Goal: Information Seeking & Learning: Check status

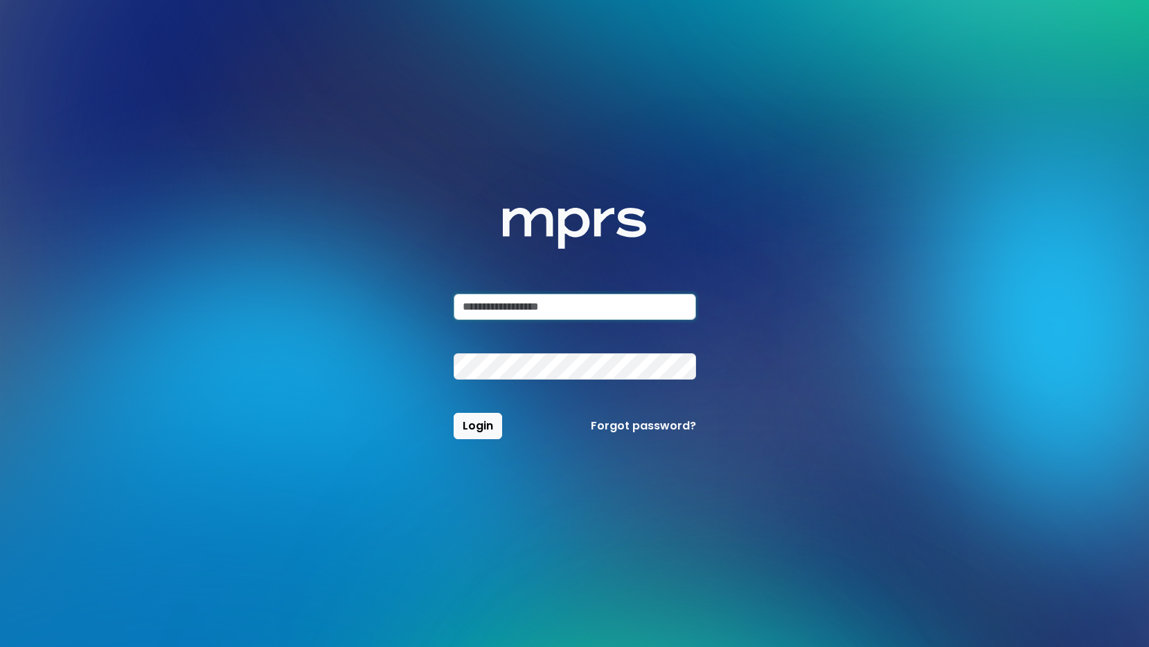
click at [529, 307] on input "email" at bounding box center [575, 307] width 242 height 26
click at [0, 646] on com-1password-button at bounding box center [0, 647] width 0 height 0
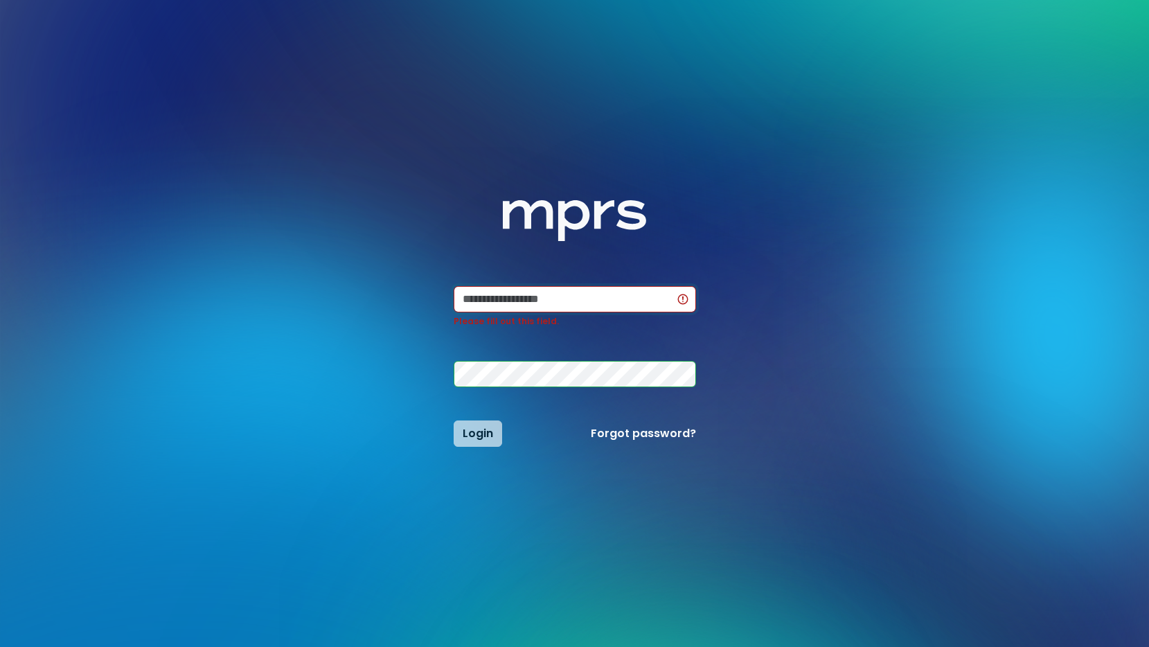
click at [541, 300] on input "email" at bounding box center [575, 299] width 242 height 26
click at [520, 298] on input "email" at bounding box center [575, 299] width 242 height 26
click at [551, 296] on input "email" at bounding box center [575, 299] width 242 height 26
click at [585, 270] on div "MPRS Logo Please fill out this field. Login Forgot password?" at bounding box center [575, 323] width 242 height 247
click at [527, 303] on input "email" at bounding box center [575, 299] width 242 height 26
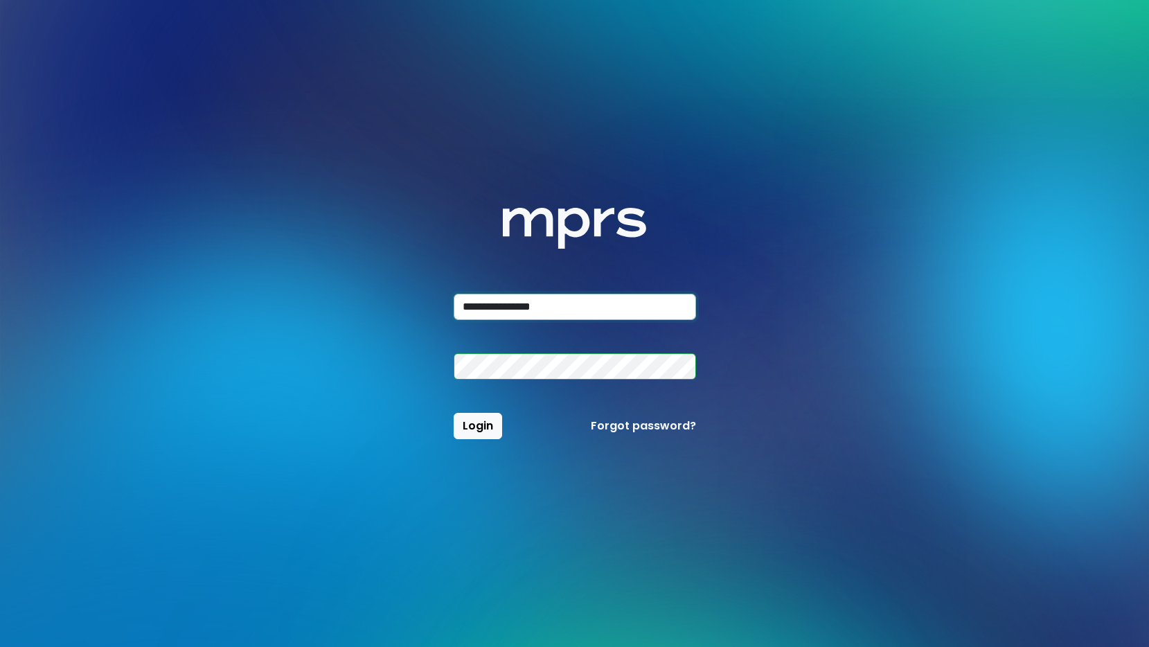
type input "**********"
click at [486, 428] on span "Login" at bounding box center [478, 426] width 30 height 16
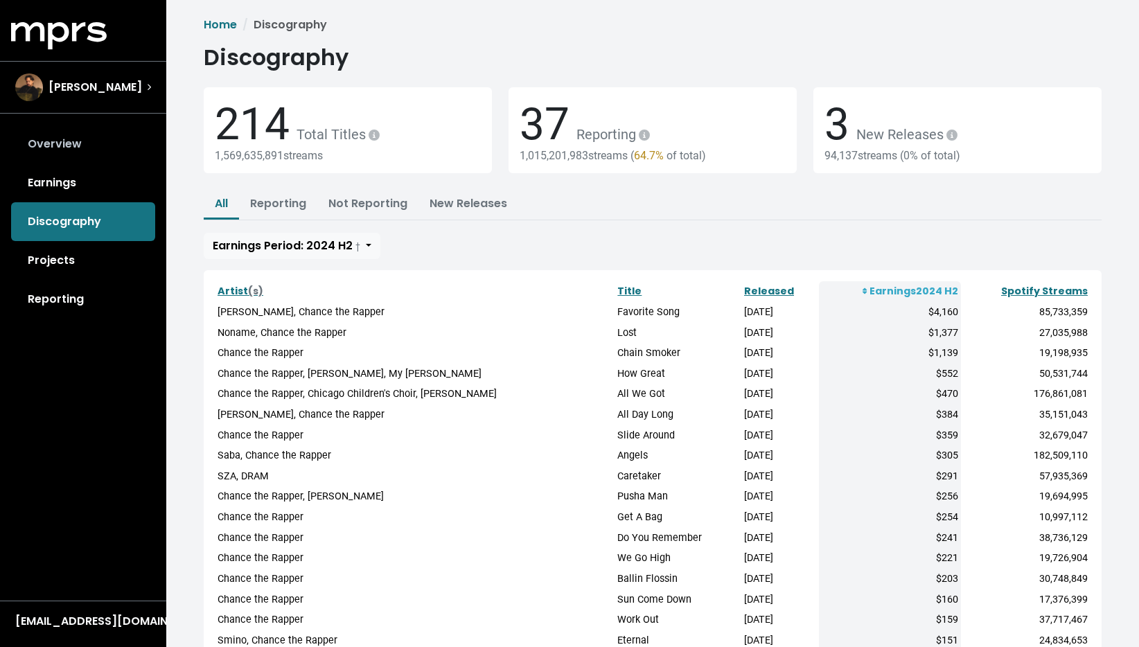
click at [50, 150] on link "Overview" at bounding box center [83, 144] width 144 height 39
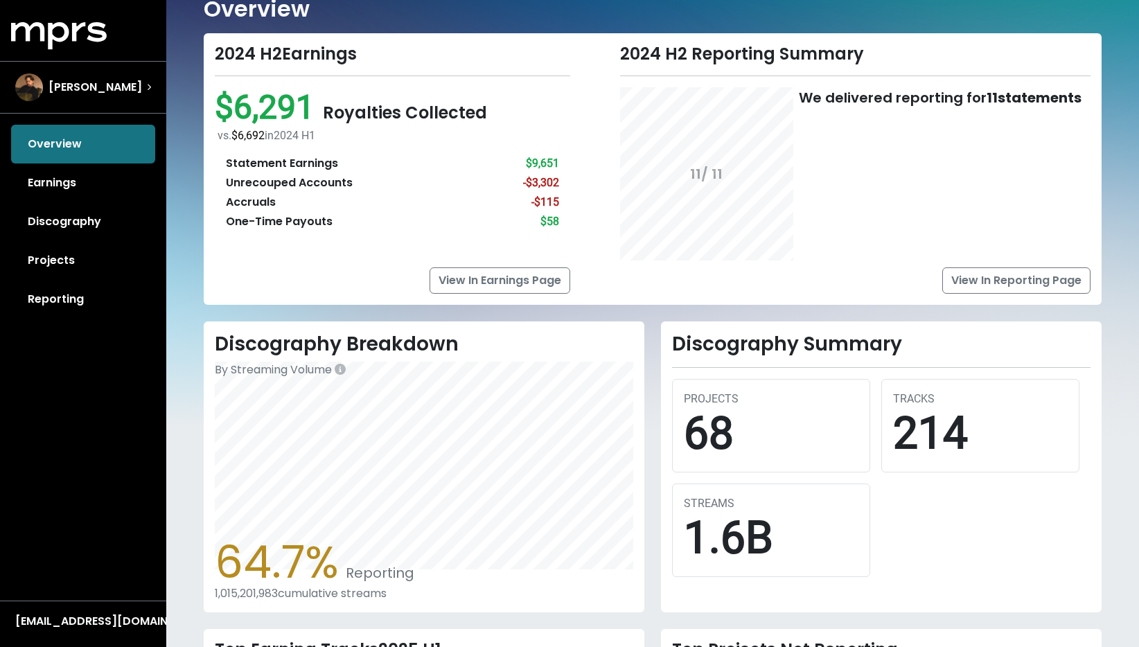
scroll to position [17, 0]
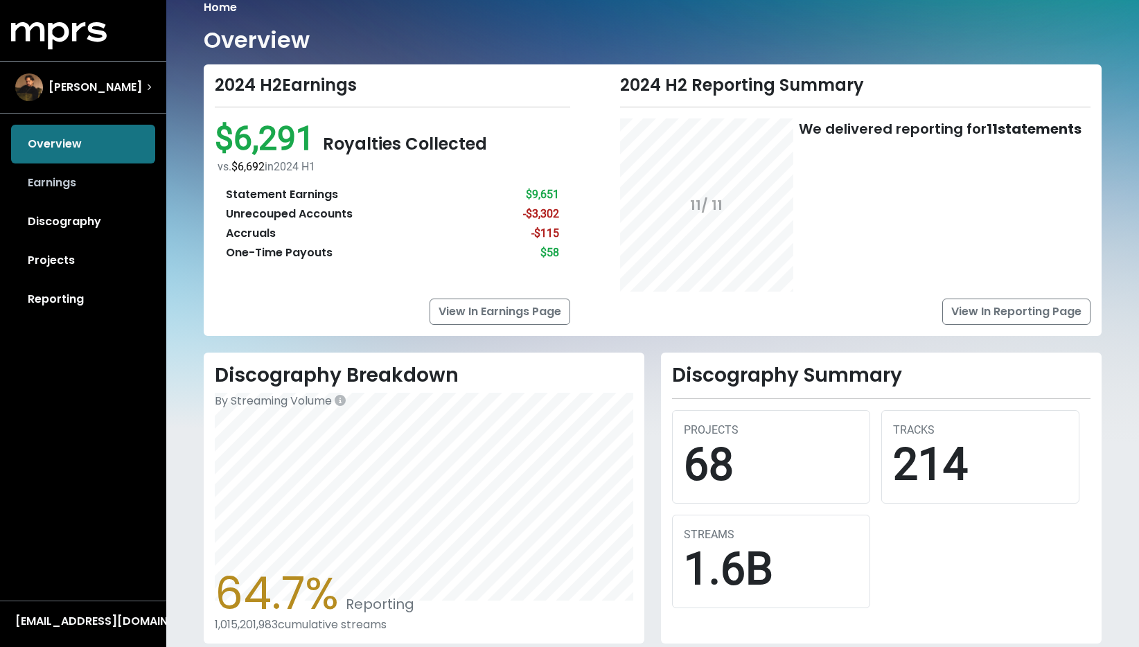
click at [102, 192] on link "Earnings" at bounding box center [83, 182] width 144 height 39
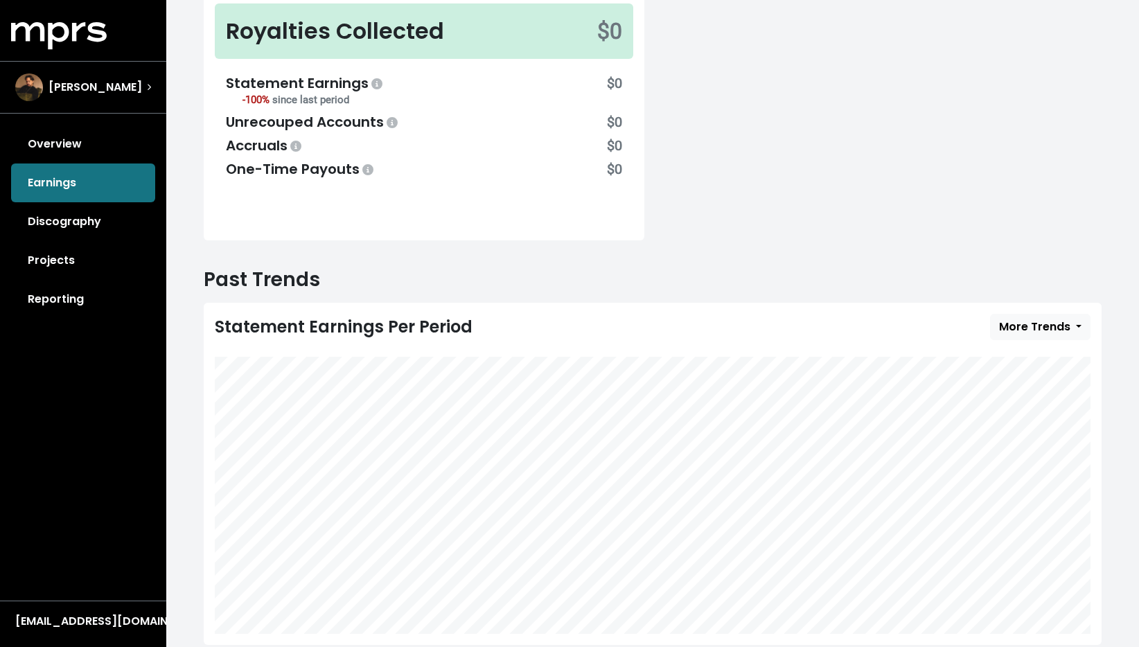
scroll to position [202, 0]
click at [1002, 321] on span "More Trends" at bounding box center [1034, 325] width 71 height 16
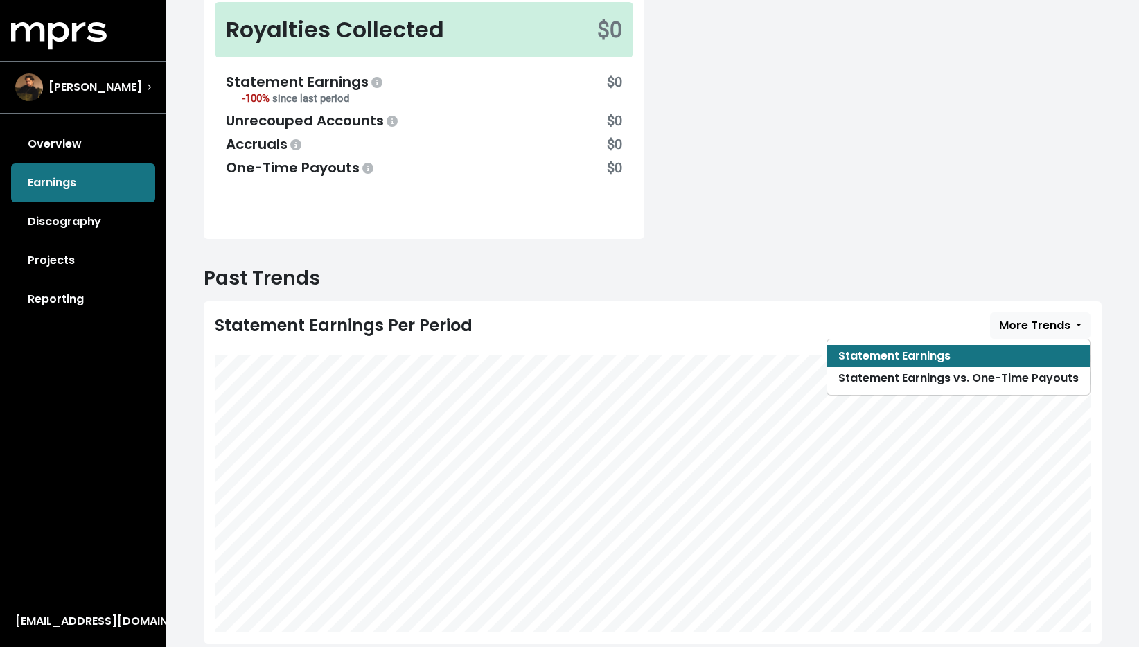
click at [934, 305] on div "Statement Earnings Per Period More Trends Statement Earnings Statement Earnings…" at bounding box center [653, 472] width 898 height 342
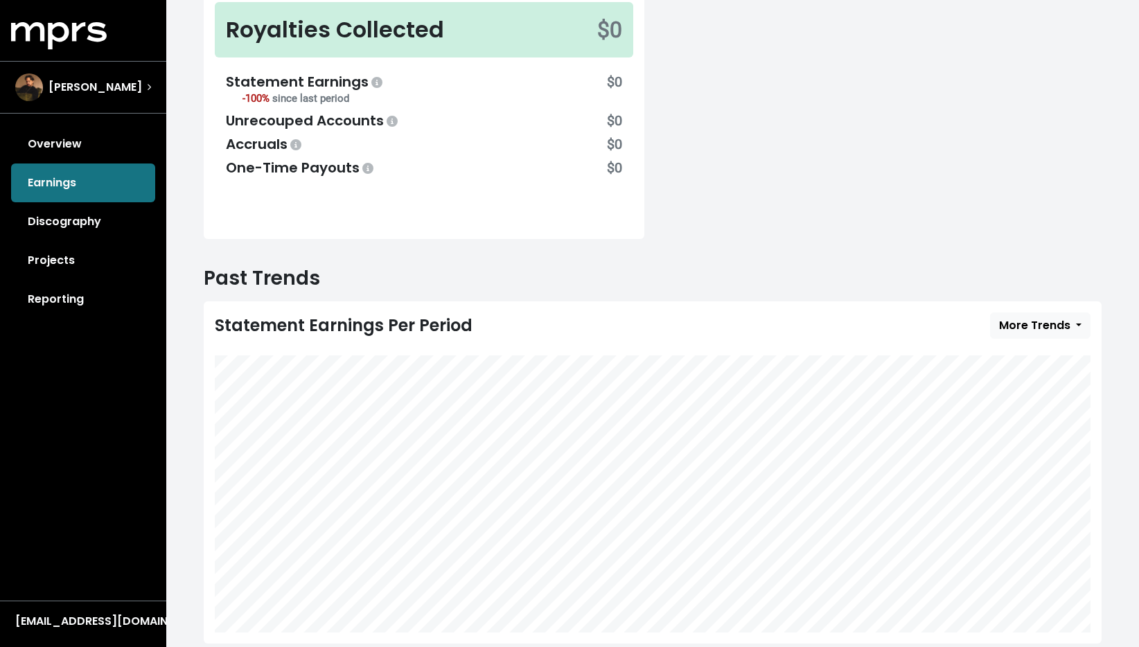
click at [991, 320] on div "Statement Earnings Per Period More Trends Statement Earnings Statement Earnings…" at bounding box center [653, 325] width 876 height 26
click at [1010, 324] on span "More Trends" at bounding box center [1034, 325] width 71 height 16
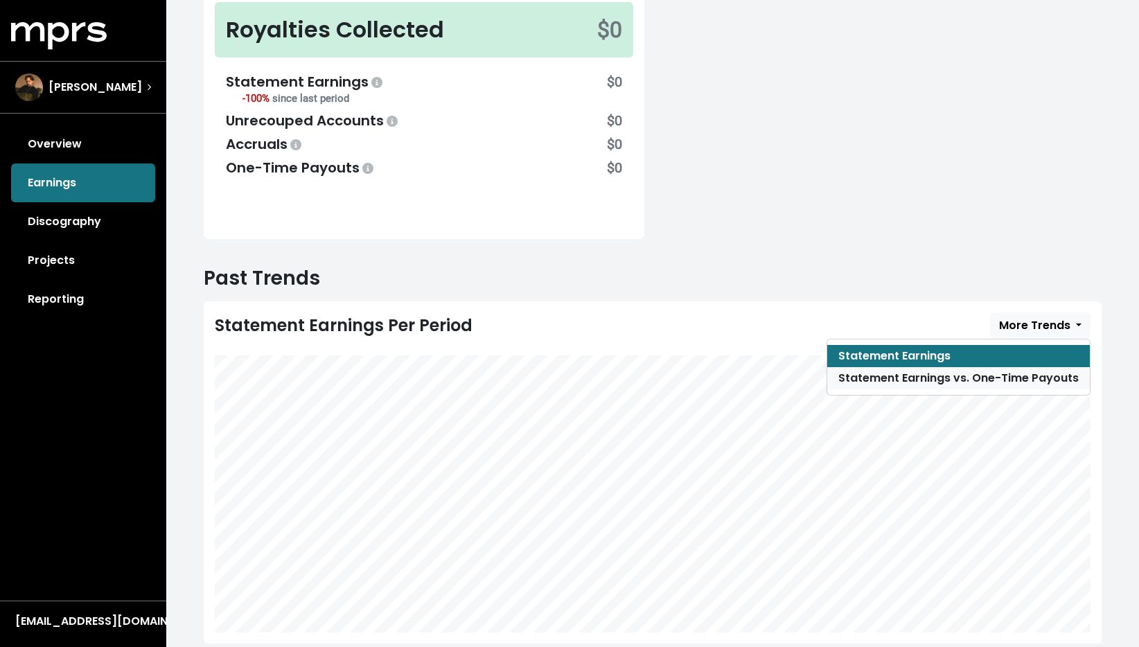
click at [867, 379] on link "Statement Earnings vs. One-Time Payouts" at bounding box center [958, 378] width 263 height 22
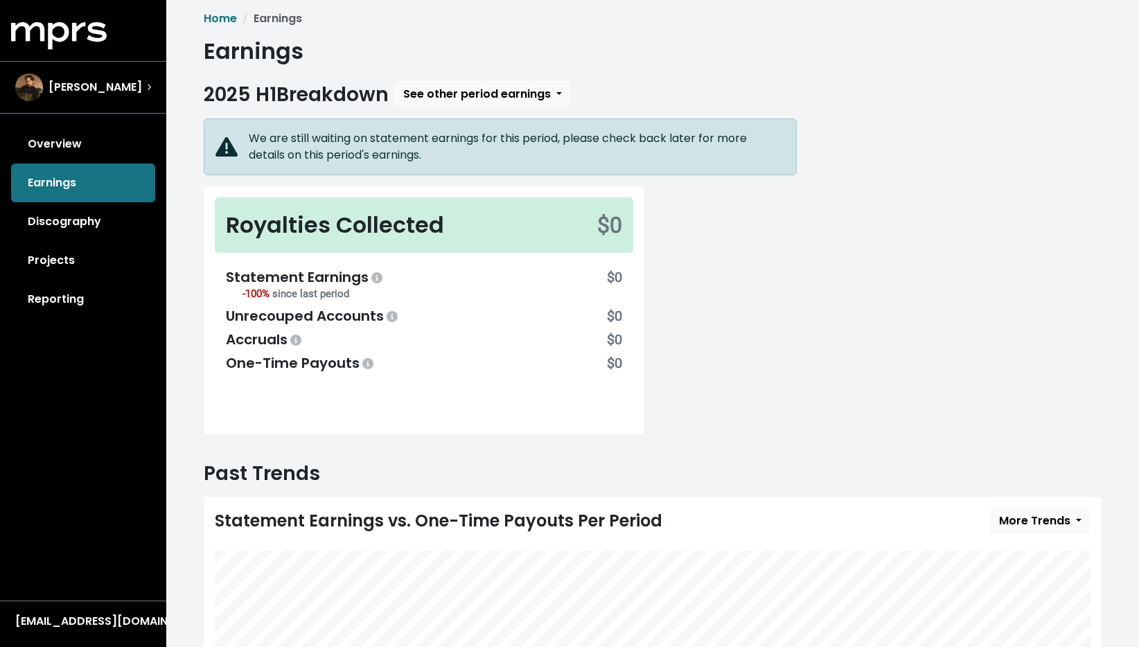
scroll to position [0, 0]
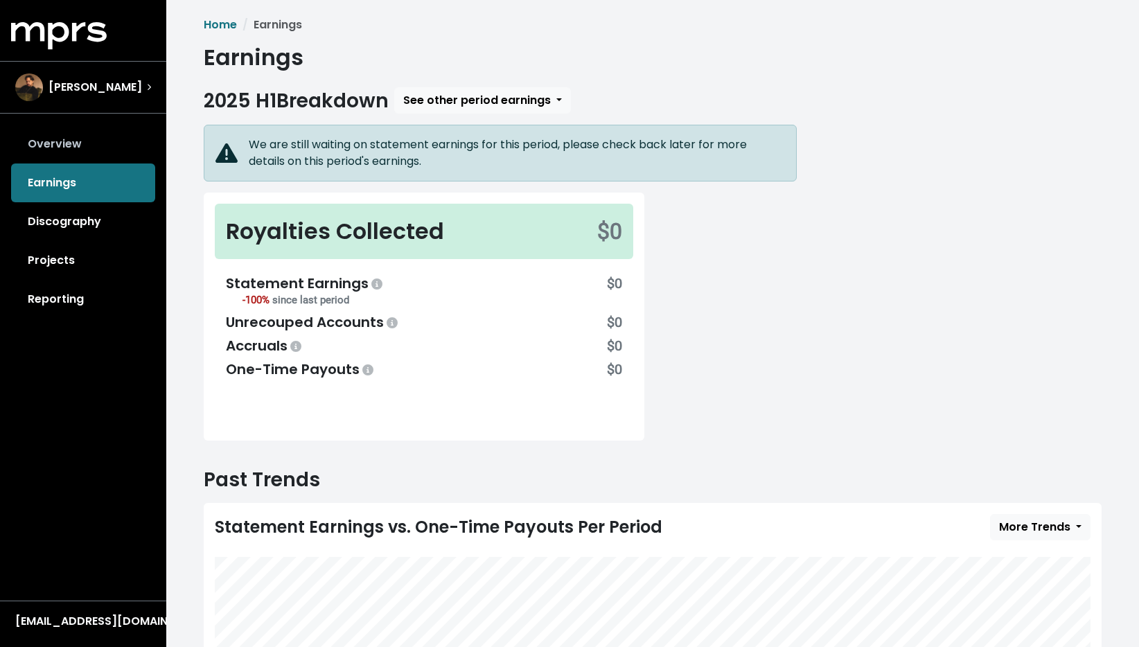
click at [41, 143] on link "Overview" at bounding box center [83, 144] width 144 height 39
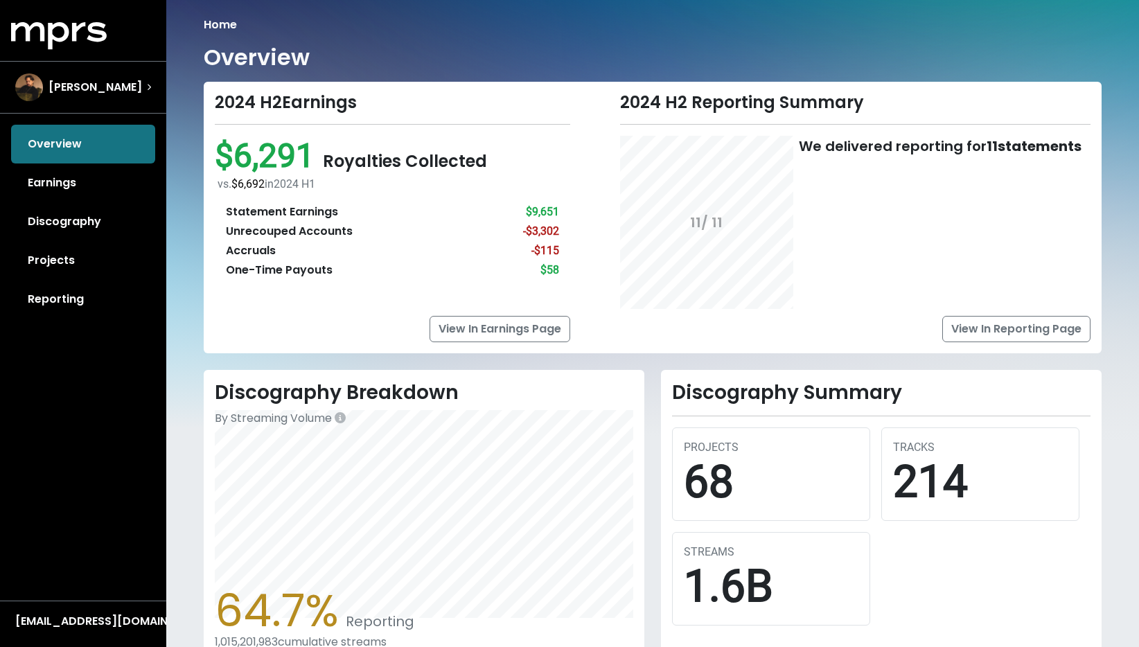
click at [429, 217] on div "Statement Earnings $9,651" at bounding box center [392, 212] width 333 height 17
click at [82, 265] on link "Projects" at bounding box center [83, 260] width 144 height 39
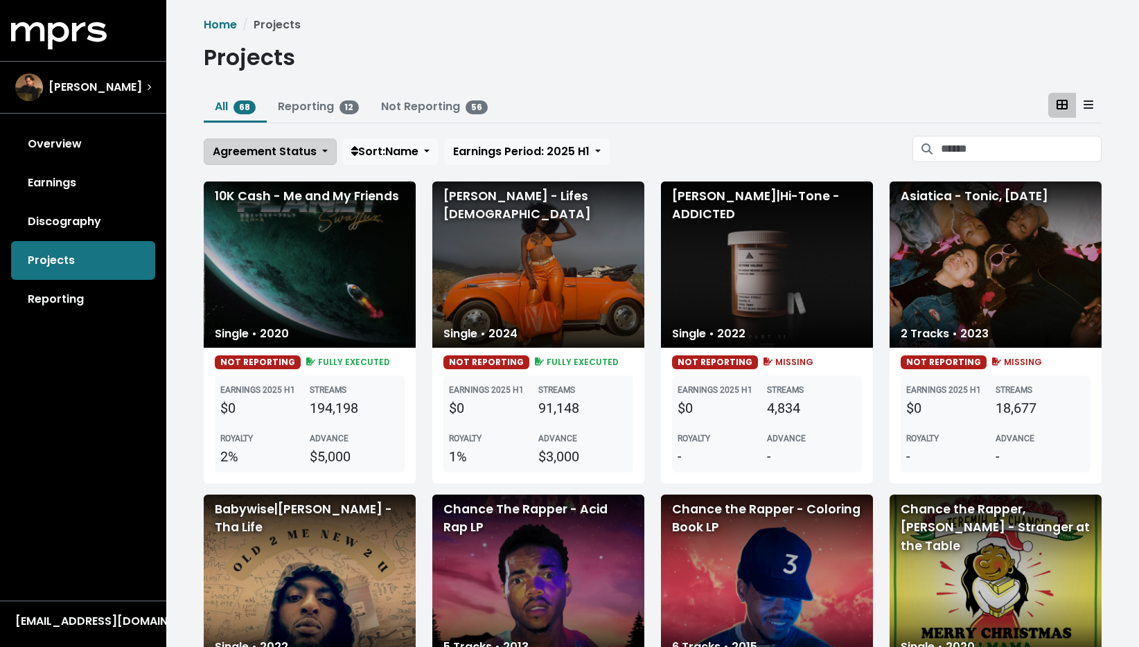
click at [291, 157] on span "Agreement Status" at bounding box center [265, 151] width 104 height 16
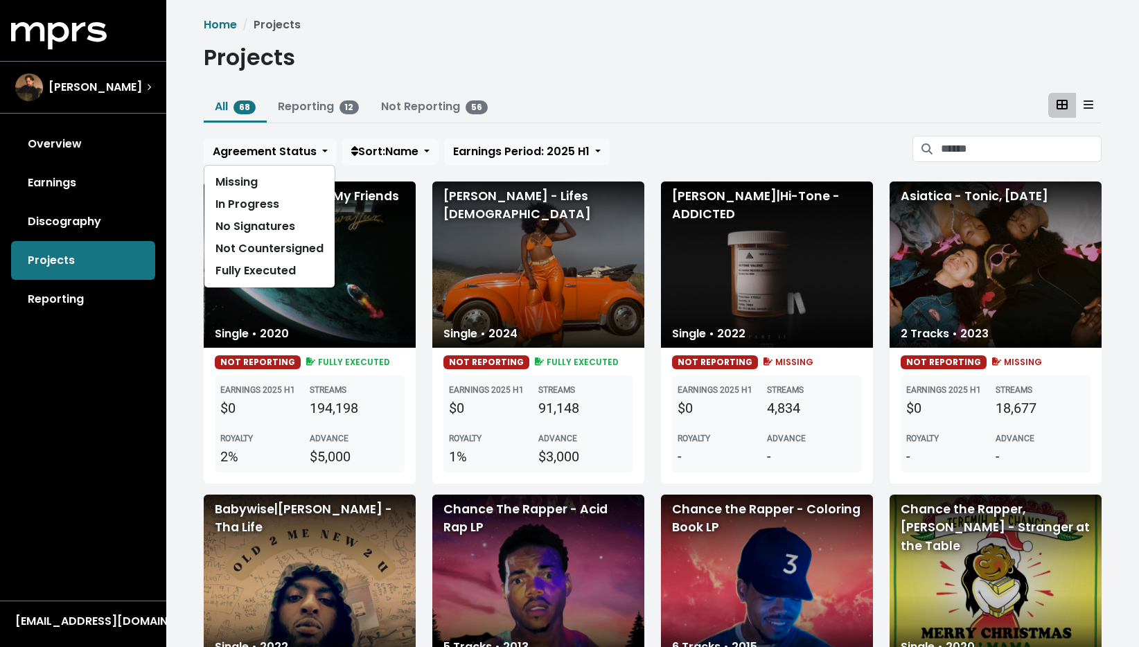
click at [660, 132] on div "All 68 Reporting 12 Not Reporting 56 Agreement Status Missing In Progress No Si…" at bounding box center [653, 132] width 898 height 78
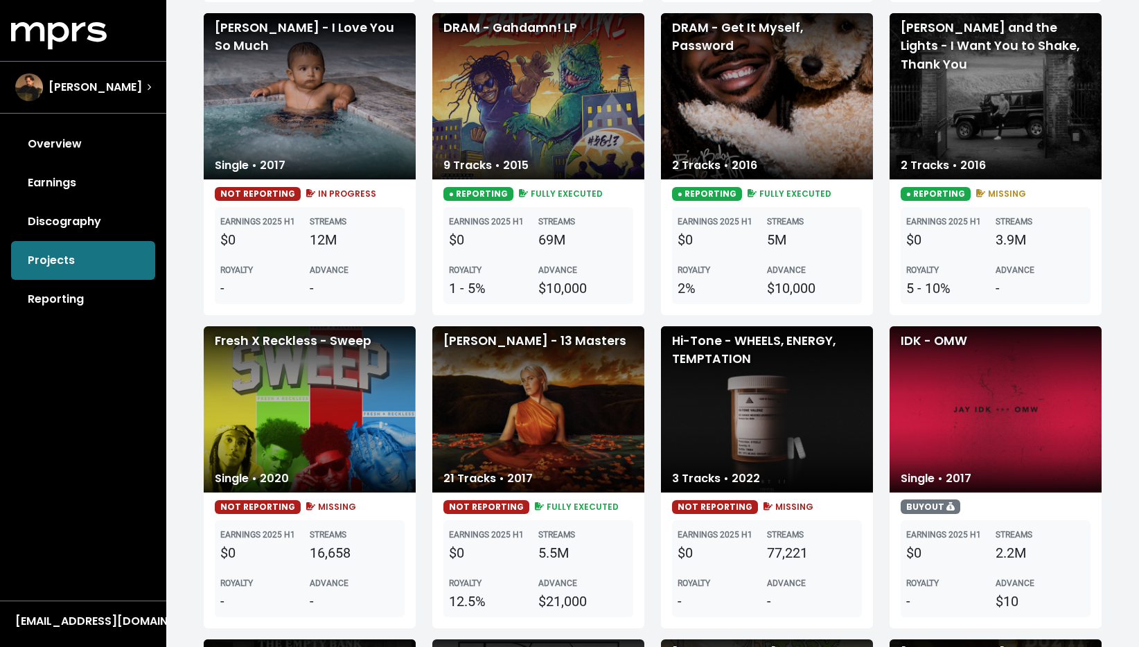
scroll to position [1471, 0]
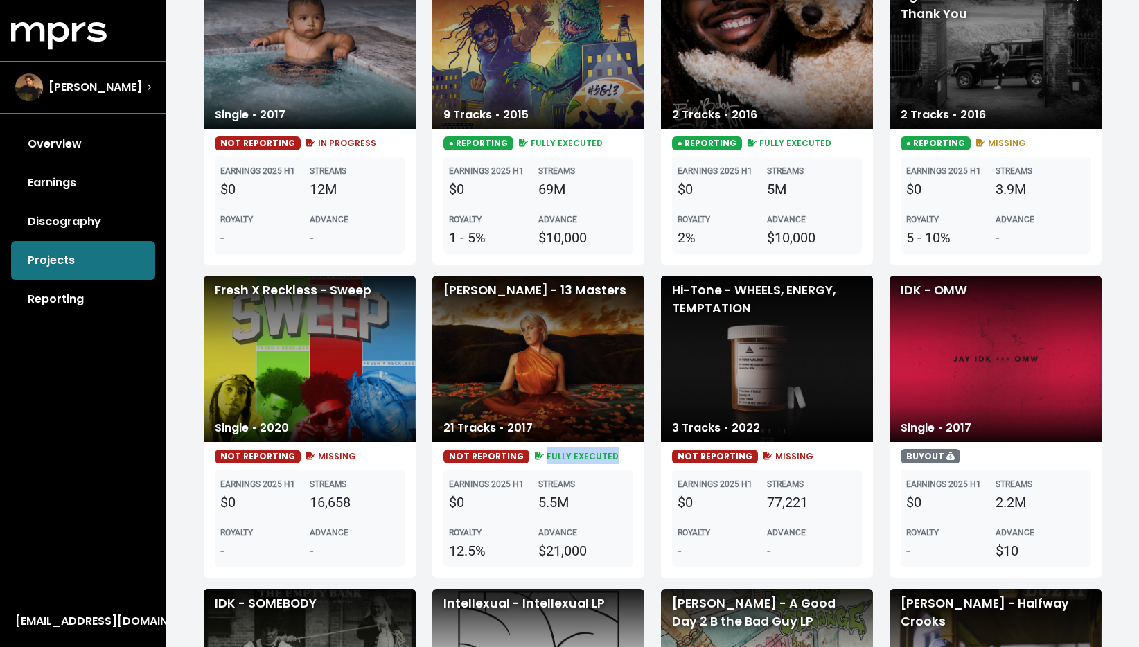
drag, startPoint x: 608, startPoint y: 457, endPoint x: 524, endPoint y: 462, distance: 83.3
click at [524, 462] on div "NOT REPORTING FULLY EXECUTED" at bounding box center [538, 456] width 190 height 17
click at [585, 477] on div "STREAMS 5.5M" at bounding box center [582, 493] width 89 height 37
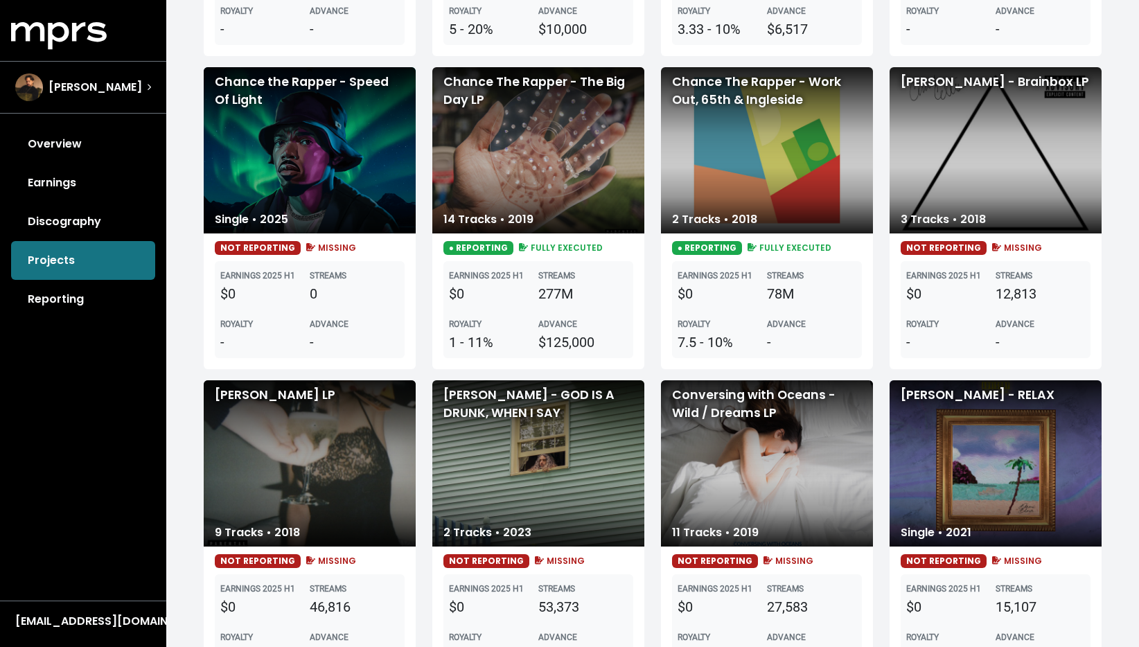
scroll to position [0, 0]
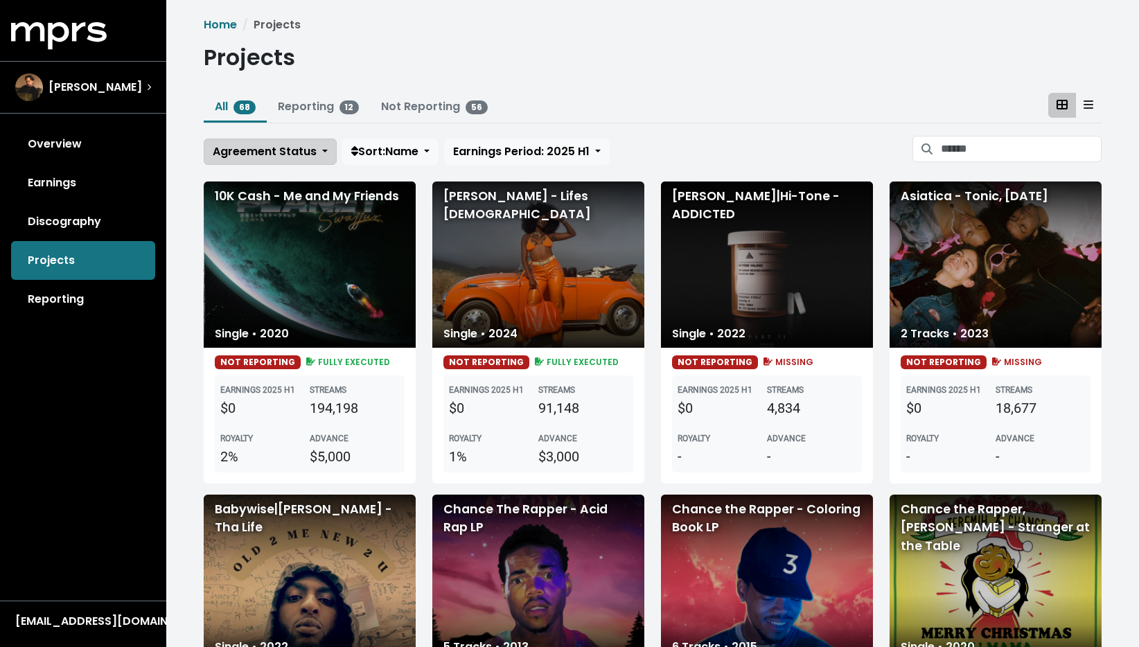
click at [317, 150] on button "Agreement Status" at bounding box center [270, 152] width 133 height 26
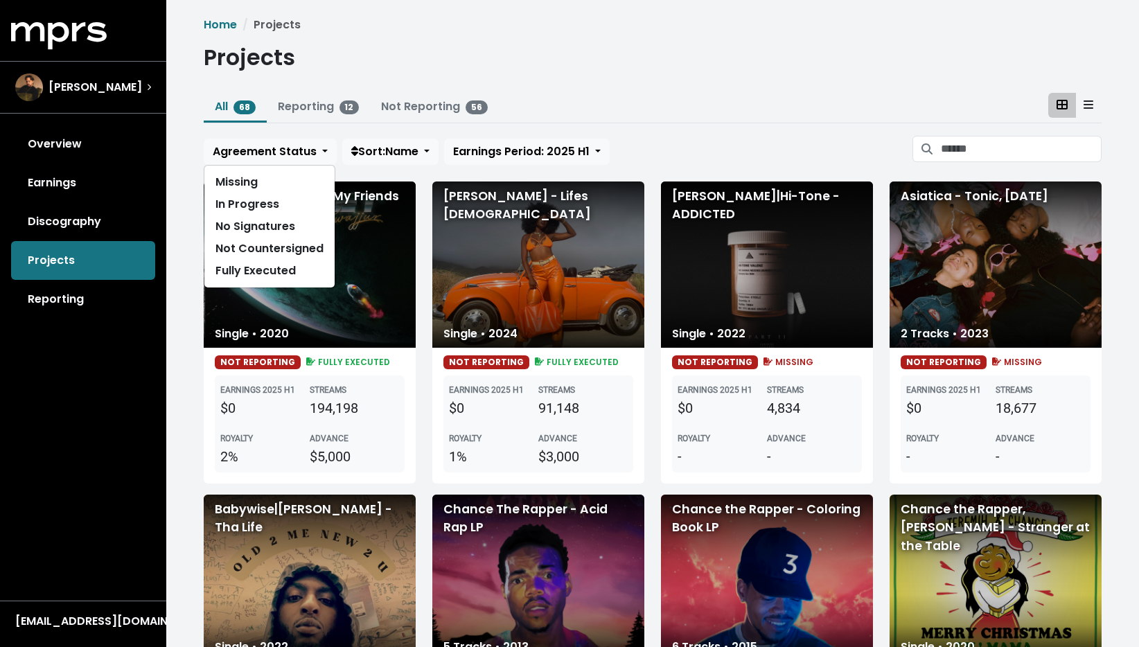
click at [706, 121] on ul "All 68 Reporting 12 Not Reporting 56" at bounding box center [653, 108] width 898 height 30
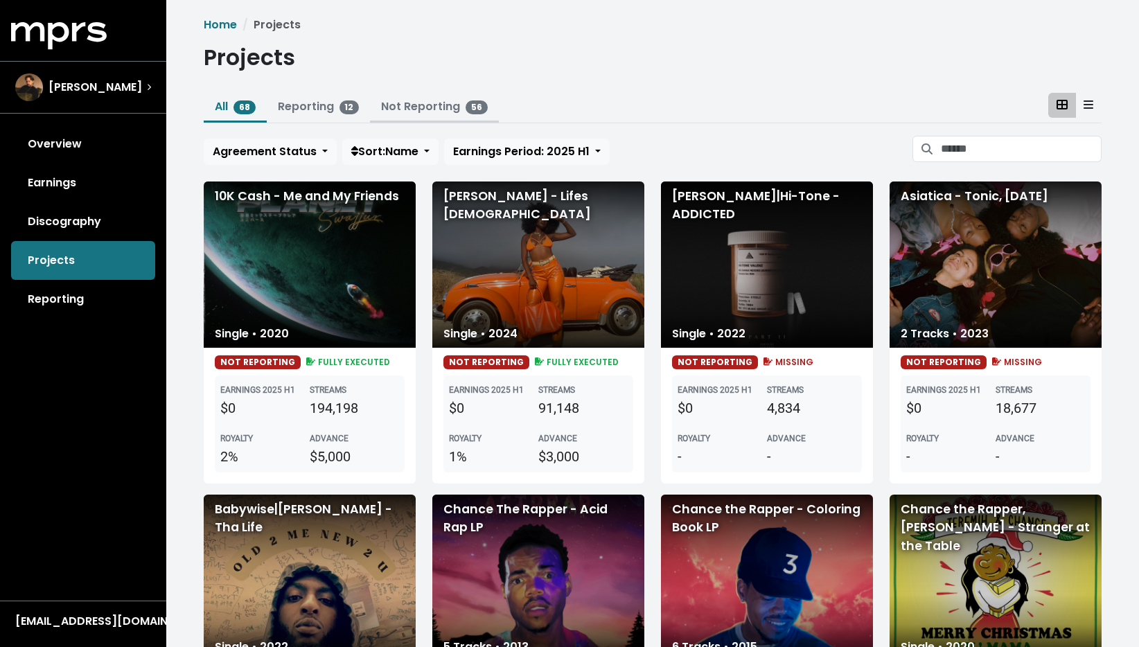
click at [418, 107] on link "Not Reporting 56" at bounding box center [434, 106] width 107 height 16
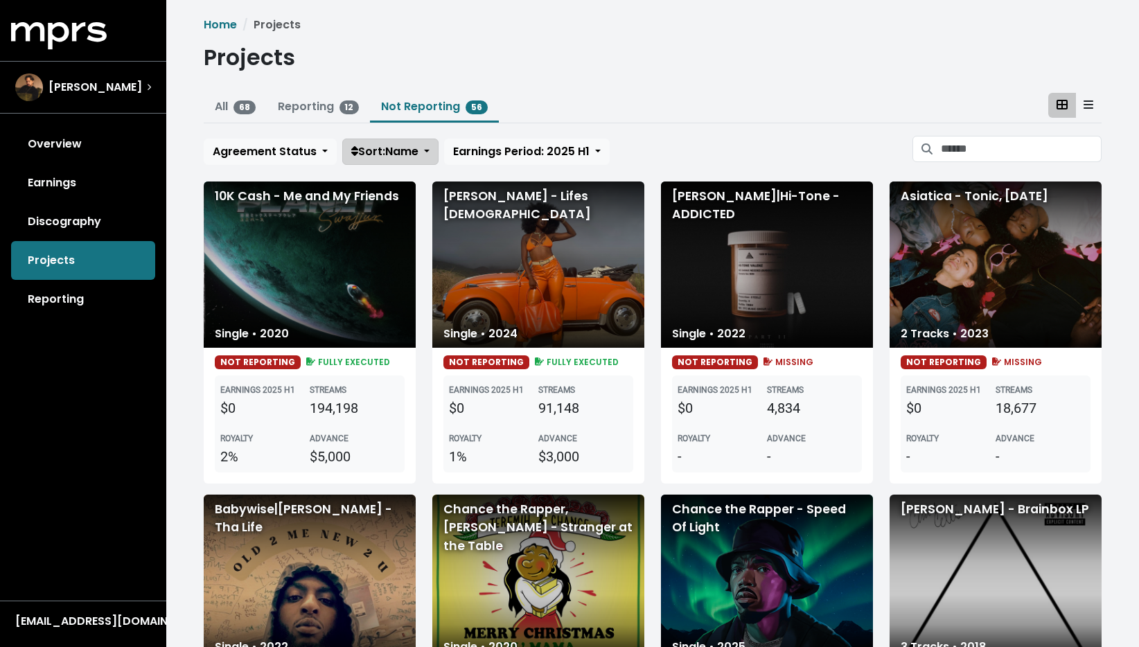
click at [366, 153] on span "Sort: Name" at bounding box center [384, 151] width 67 height 16
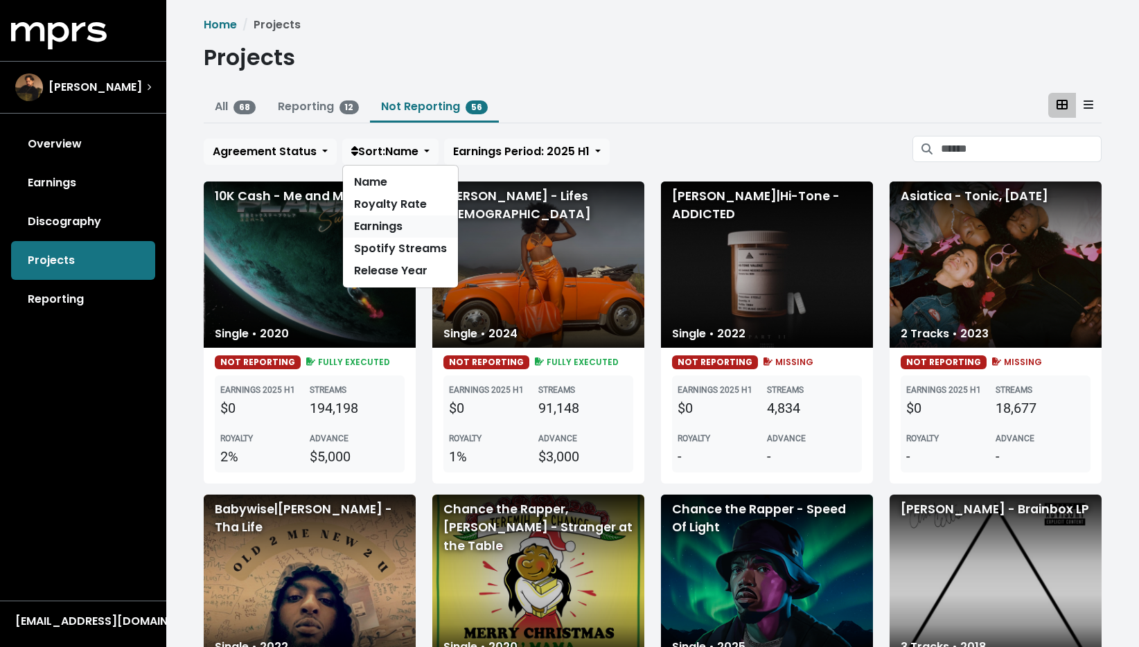
click at [398, 224] on link "Earnings" at bounding box center [400, 226] width 115 height 22
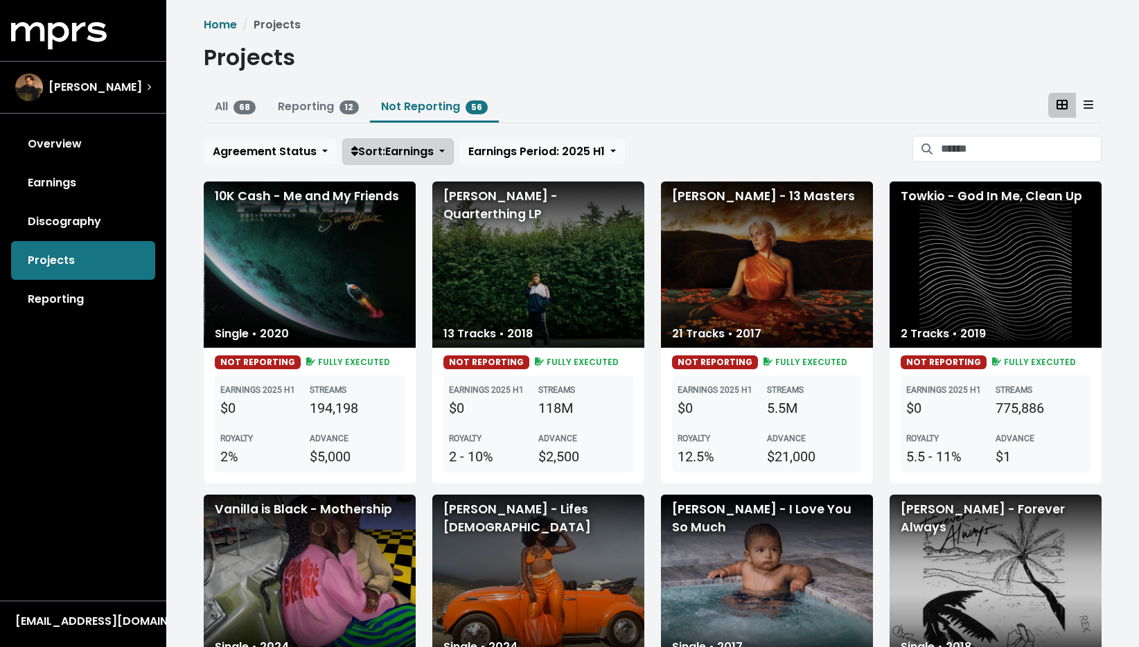
click at [424, 148] on span "Sort: Earnings" at bounding box center [392, 151] width 82 height 16
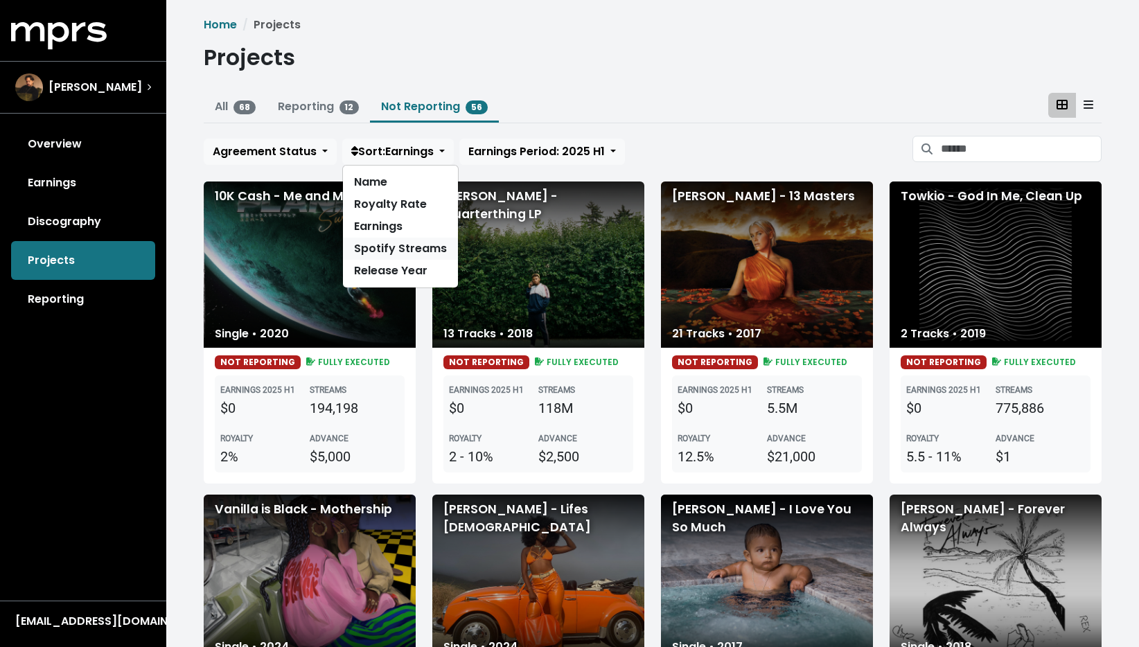
click at [398, 248] on link "Spotify Streams" at bounding box center [400, 249] width 115 height 22
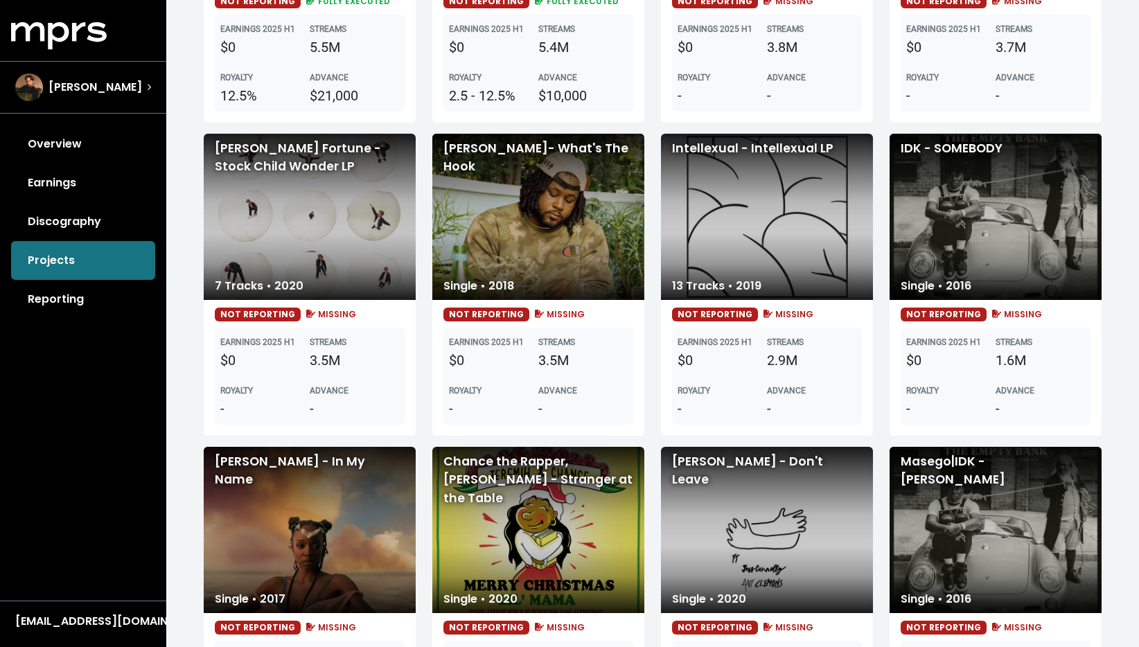
scroll to position [671, 0]
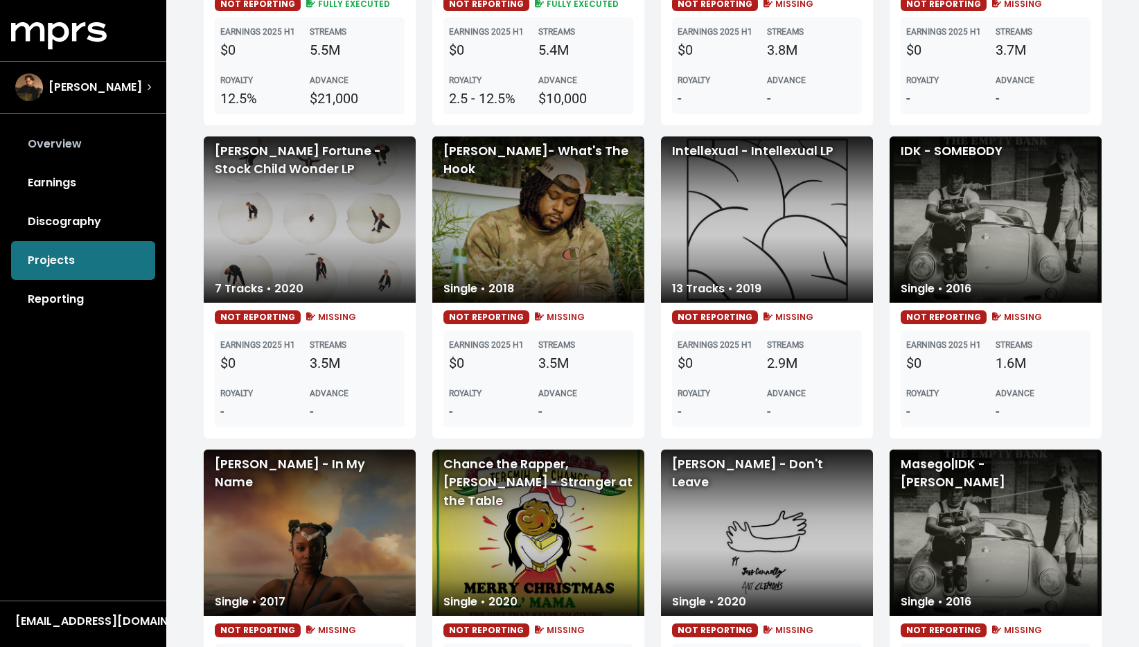
click at [45, 136] on link "Overview" at bounding box center [83, 144] width 144 height 39
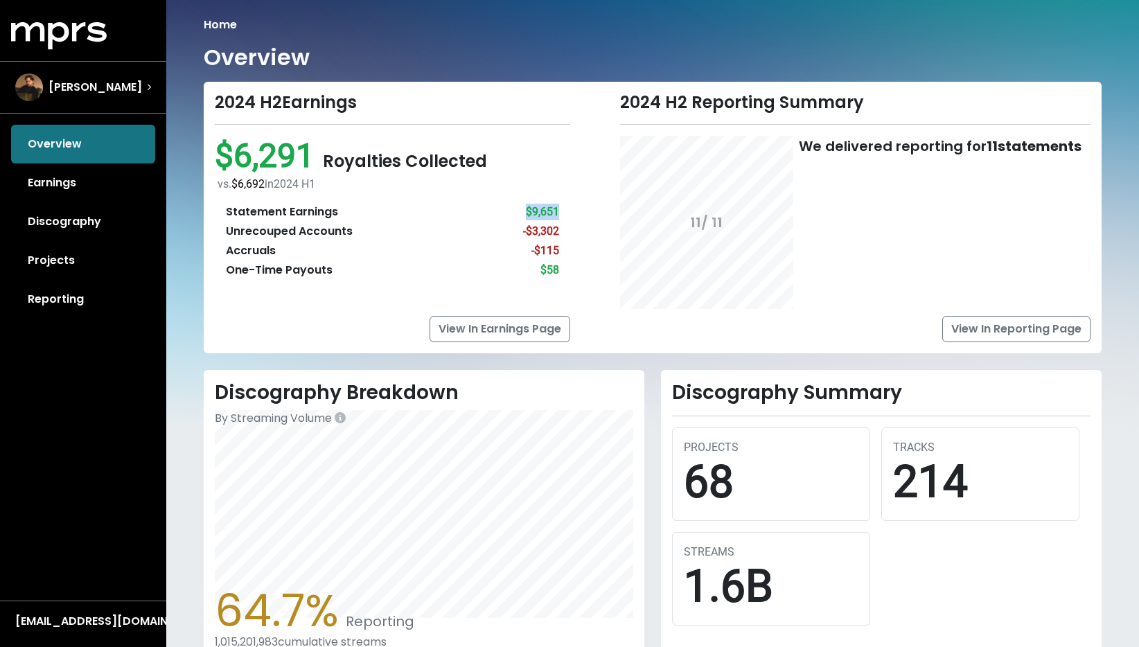
drag, startPoint x: 515, startPoint y: 211, endPoint x: 576, endPoint y: 211, distance: 61.0
click at [576, 211] on div "2024 H2 Earnings $6,291 Royalties Collected vs. $6,692 in [DATE] H1 Statement E…" at bounding box center [392, 217] width 372 height 249
click at [502, 324] on link "View In Earnings Page" at bounding box center [500, 329] width 141 height 26
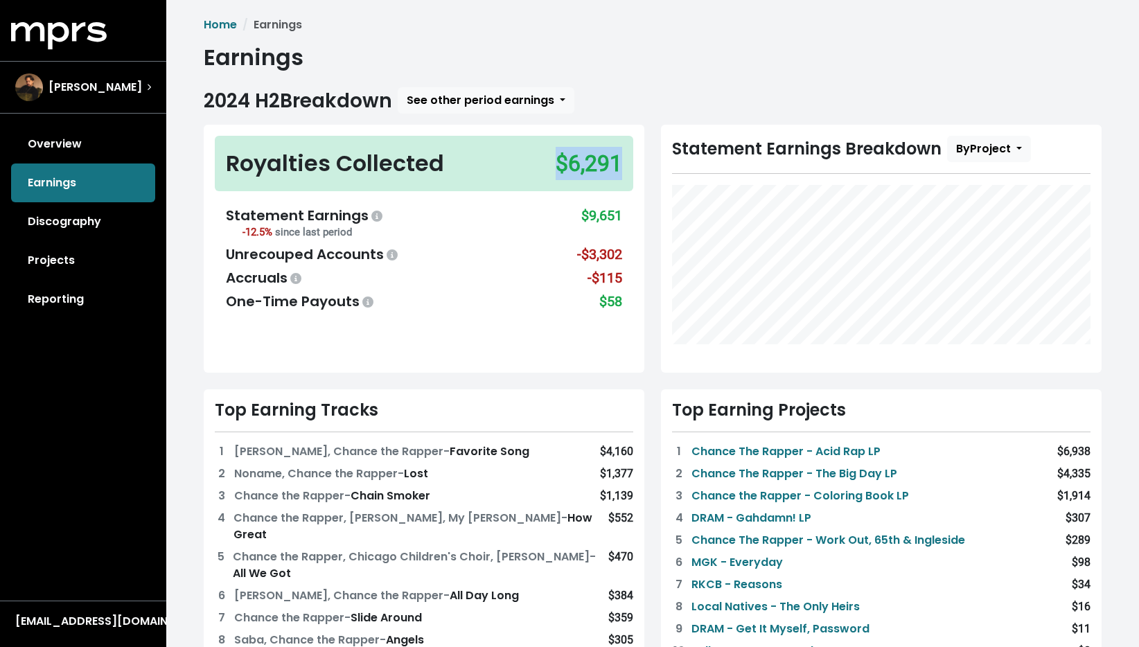
drag, startPoint x: 535, startPoint y: 159, endPoint x: 651, endPoint y: 159, distance: 115.7
click at [651, 159] on div "Royalties Collected $6,291 Statement Earnings -12.5% since last period $9,651 U…" at bounding box center [423, 249] width 457 height 248
click at [562, 342] on div "Royalties Collected $6,291 Statement Earnings -12.5% since last period $9,651 U…" at bounding box center [424, 249] width 441 height 248
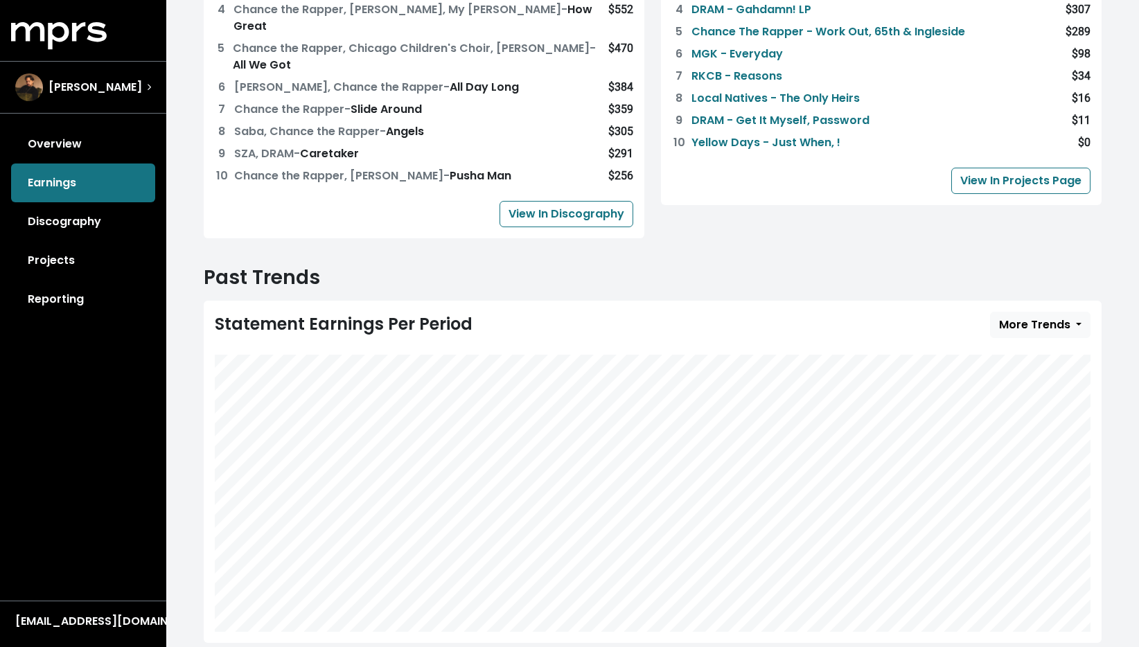
scroll to position [527, 0]
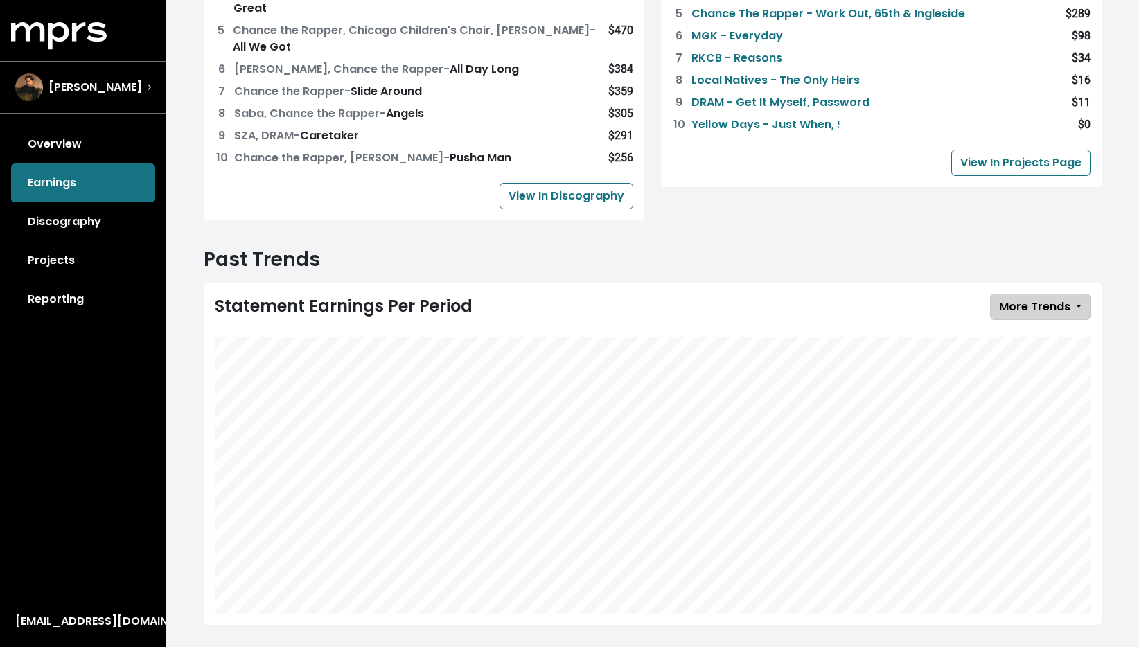
click at [1040, 299] on span "More Trends" at bounding box center [1034, 307] width 71 height 16
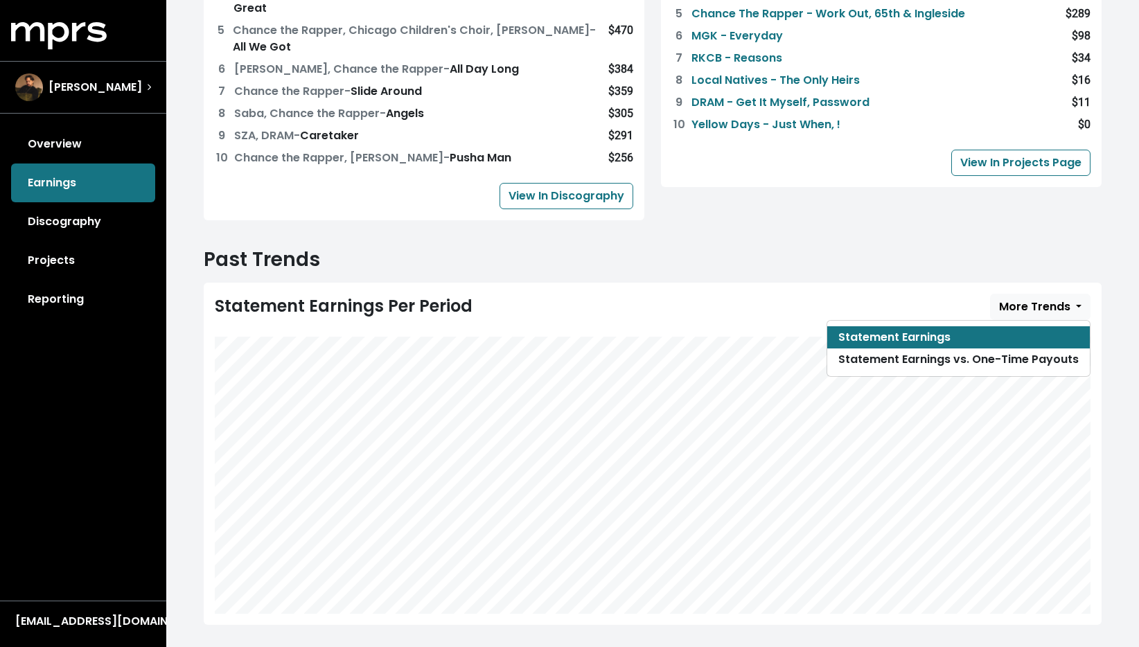
click at [927, 248] on h2 "Past Trends" at bounding box center [653, 260] width 898 height 24
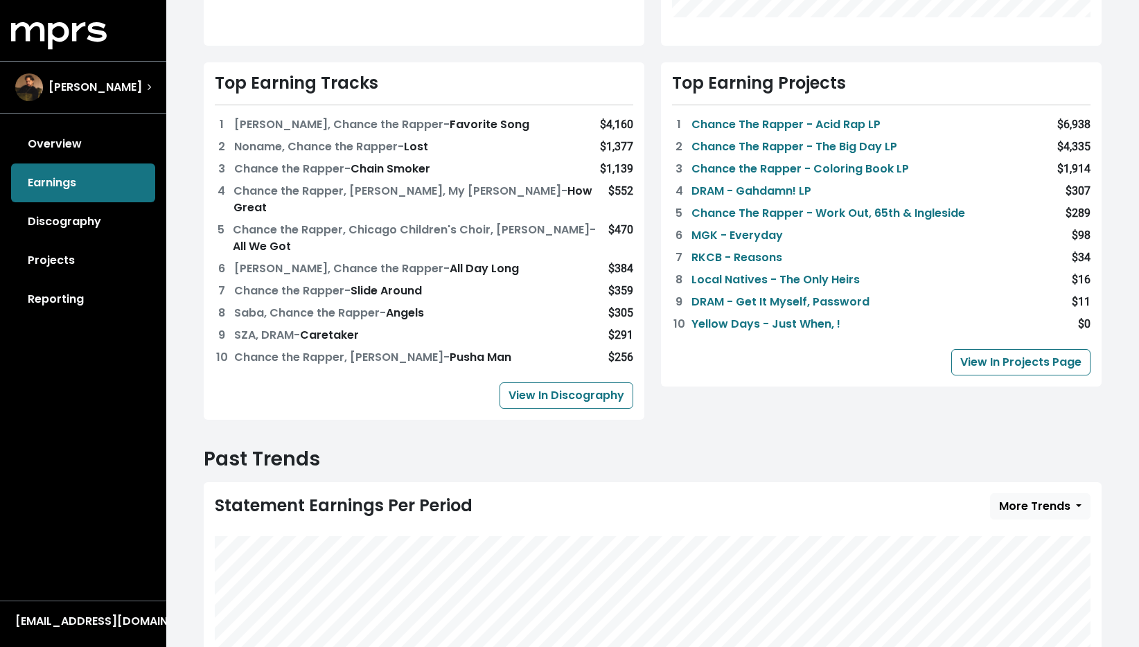
scroll to position [0, 0]
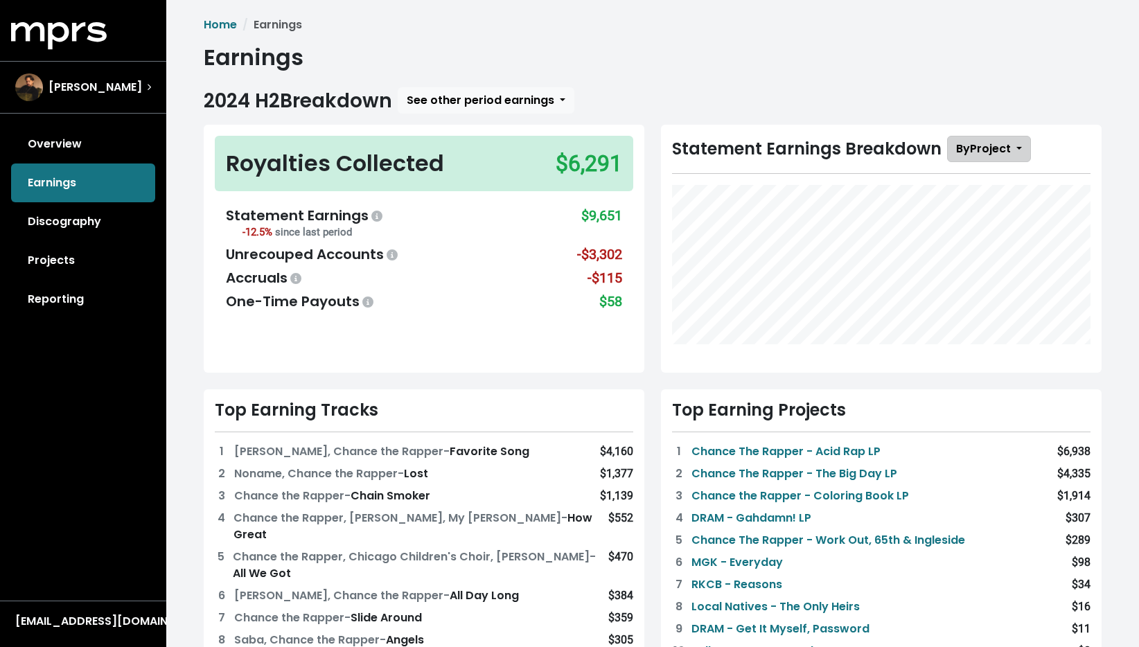
click at [997, 147] on span "By Project" at bounding box center [983, 149] width 55 height 16
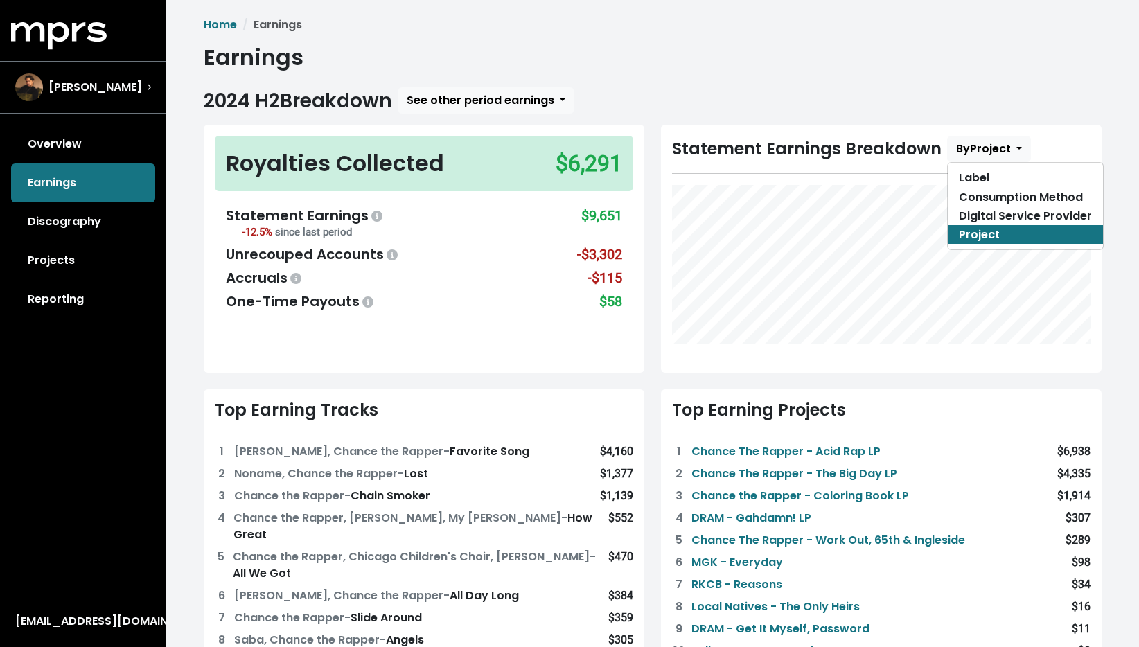
click at [838, 76] on div "Home Earnings Earnings 2024 H2 Breakdown See other period earnings Royalties Co…" at bounding box center [652, 592] width 914 height 1151
click at [92, 297] on link "Reporting" at bounding box center [83, 299] width 144 height 39
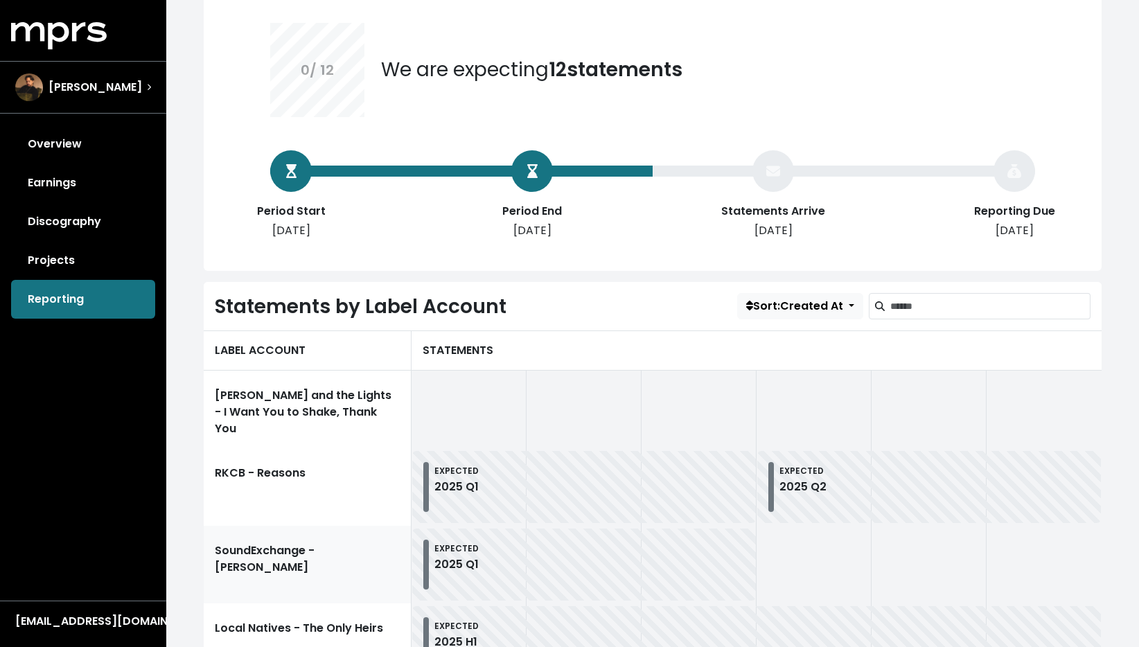
scroll to position [450, 0]
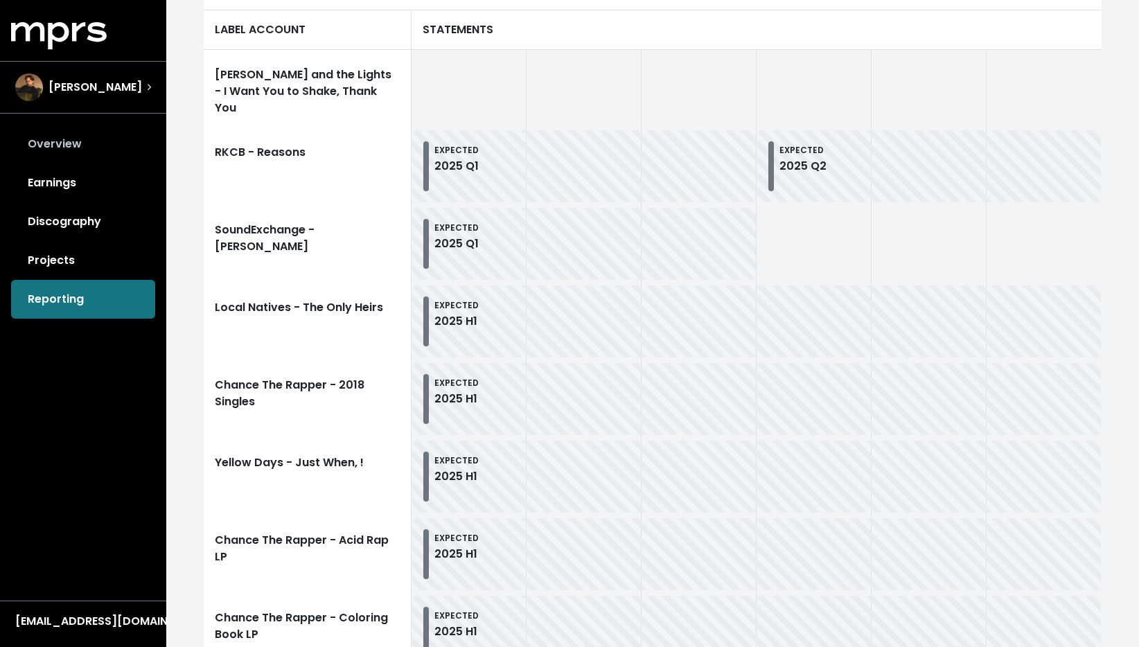
click at [59, 145] on link "Overview" at bounding box center [83, 144] width 144 height 39
